Goal: Communication & Community: Answer question/provide support

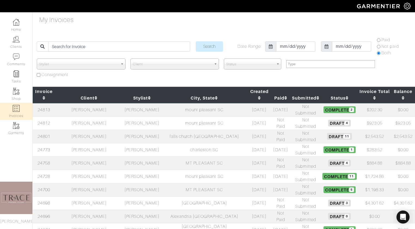
select select
click at [92, 196] on td "[PERSON_NAME]" at bounding box center [89, 202] width 68 height 13
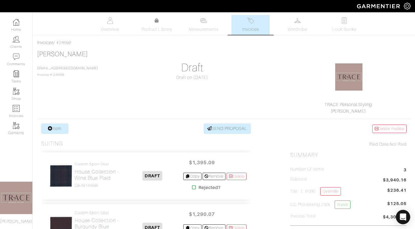
click at [403, 218] on icon "Open Intercom Messenger" at bounding box center [402, 217] width 6 height 7
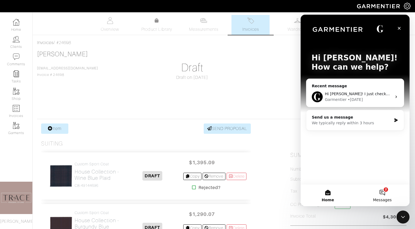
click at [384, 195] on button "2 Messages" at bounding box center [382, 195] width 54 height 22
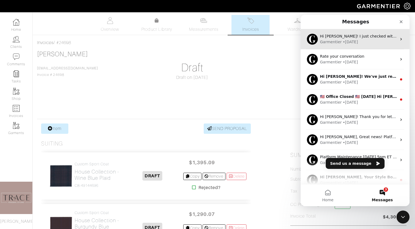
click at [369, 42] on div "Garmentier • [DATE]" at bounding box center [358, 42] width 77 height 6
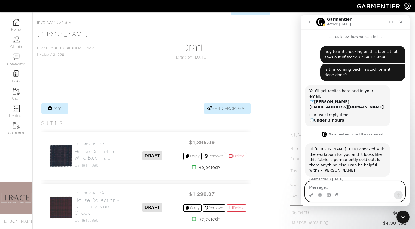
scroll to position [19, 0]
type textarea "Thanks for letting me know!"
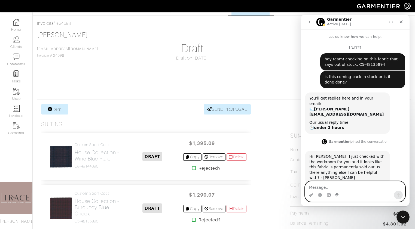
scroll to position [21, 0]
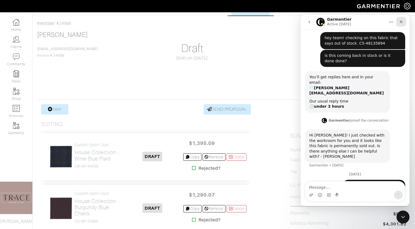
click at [401, 21] on icon "Close" at bounding box center [400, 21] width 3 height 3
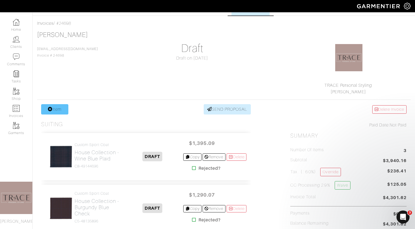
scroll to position [42, 0]
